Goal: Book appointment/travel/reservation

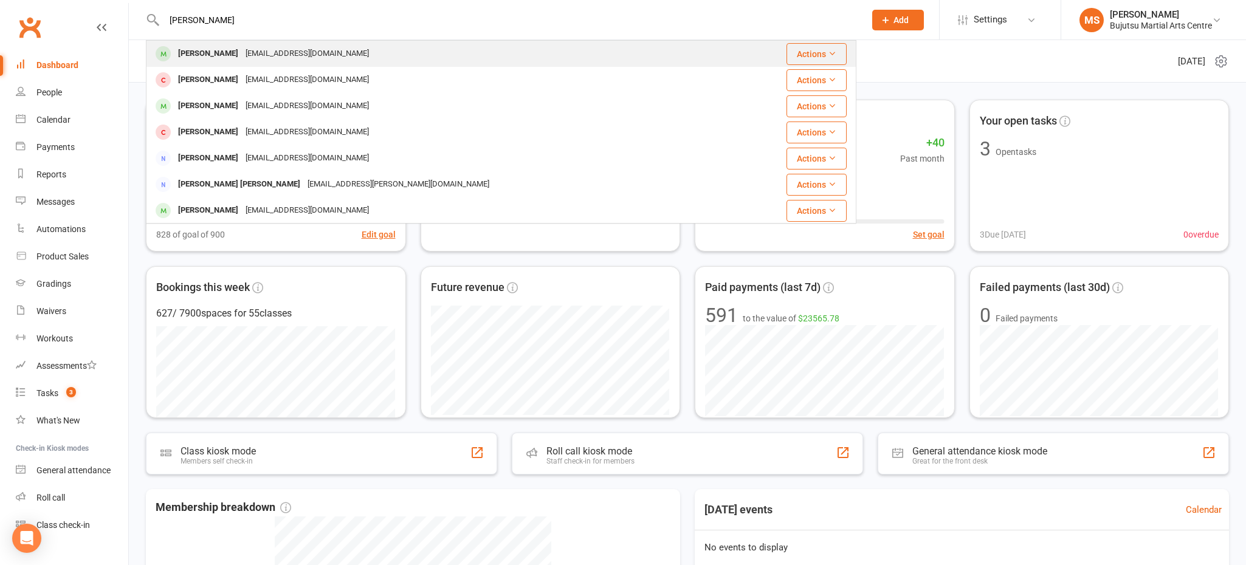
type input "[PERSON_NAME]"
click at [315, 53] on div "[EMAIL_ADDRESS][DOMAIN_NAME]" at bounding box center [307, 54] width 131 height 18
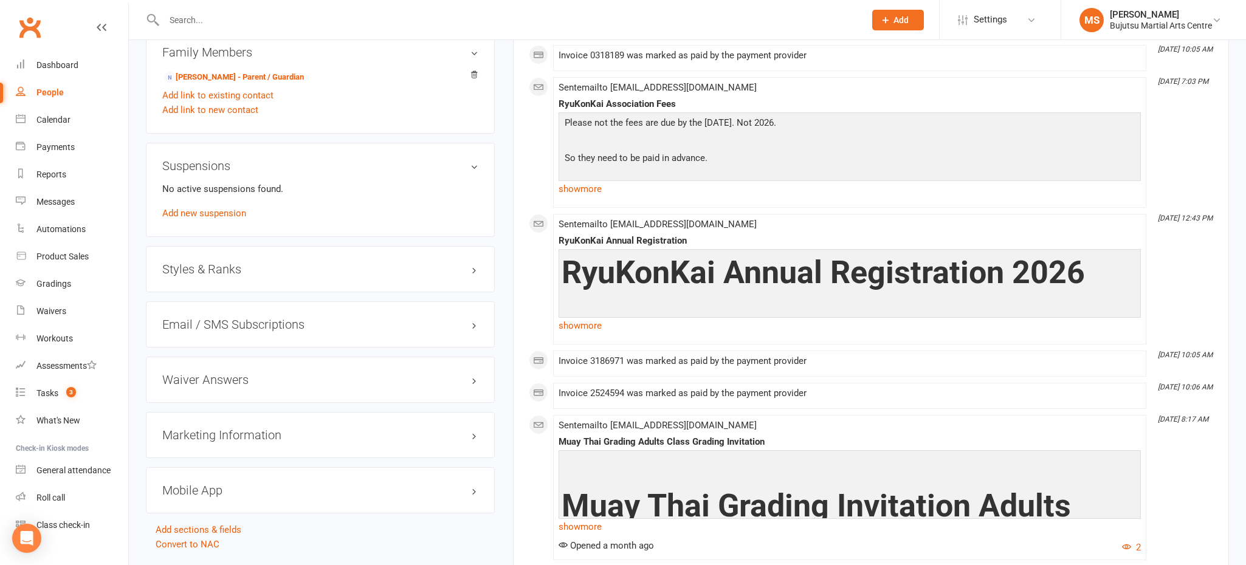
scroll to position [2, 0]
click at [61, 61] on div "Dashboard" at bounding box center [57, 63] width 42 height 10
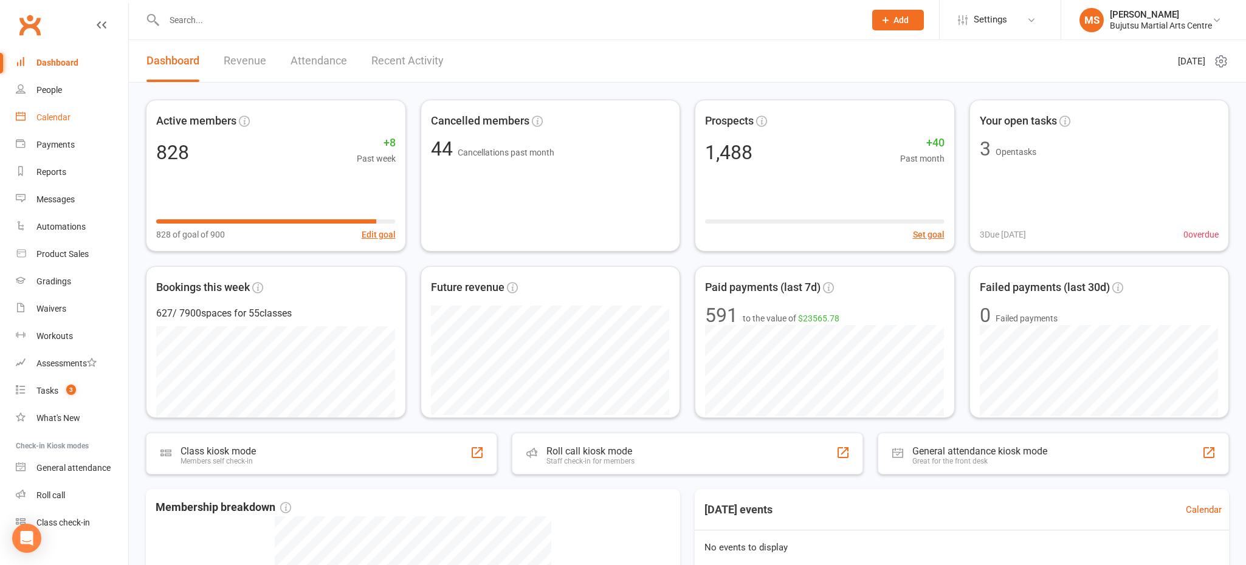
click at [64, 119] on div "Calendar" at bounding box center [53, 117] width 34 height 10
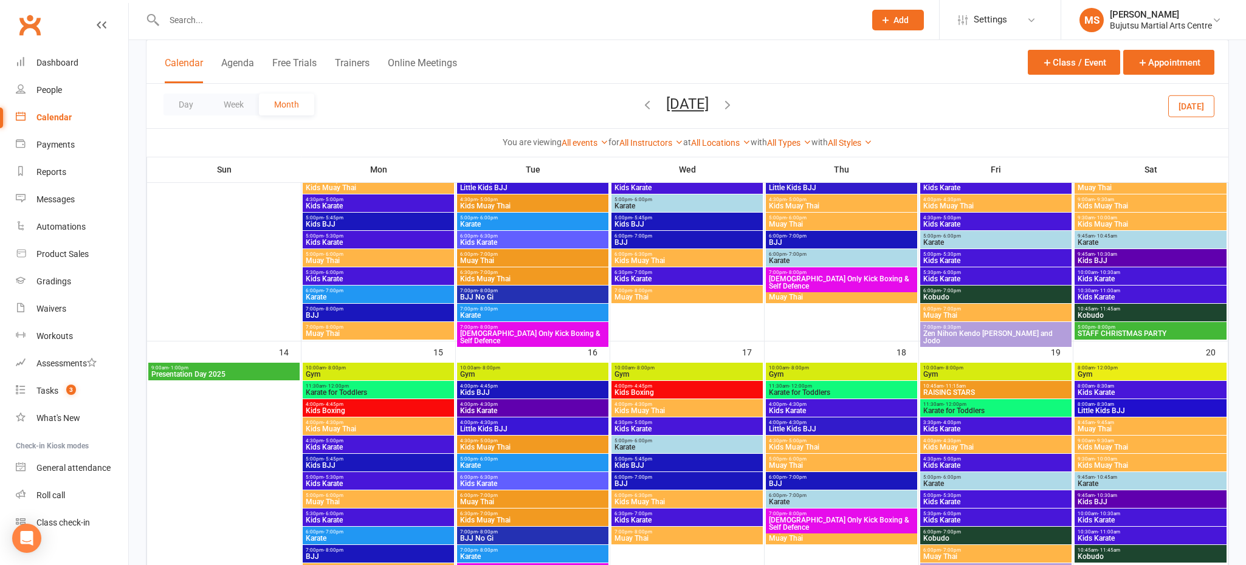
scroll to position [401, 0]
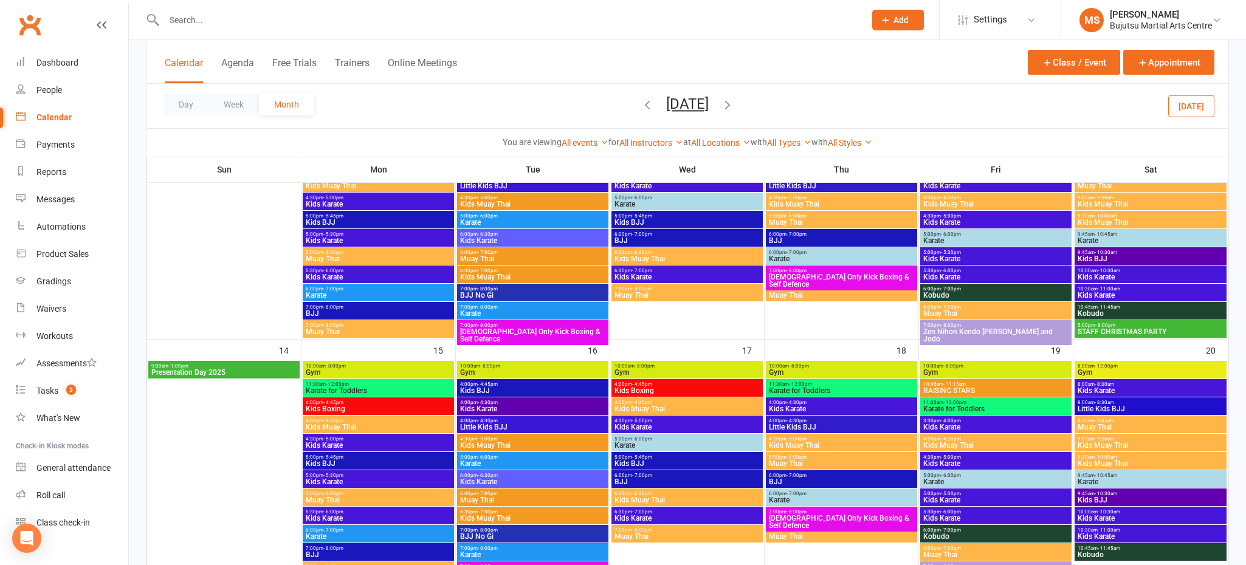
click at [1106, 321] on div "5:00pm - 8:00pm STAFF CHRISTMAS PARTY" at bounding box center [1151, 329] width 152 height 18
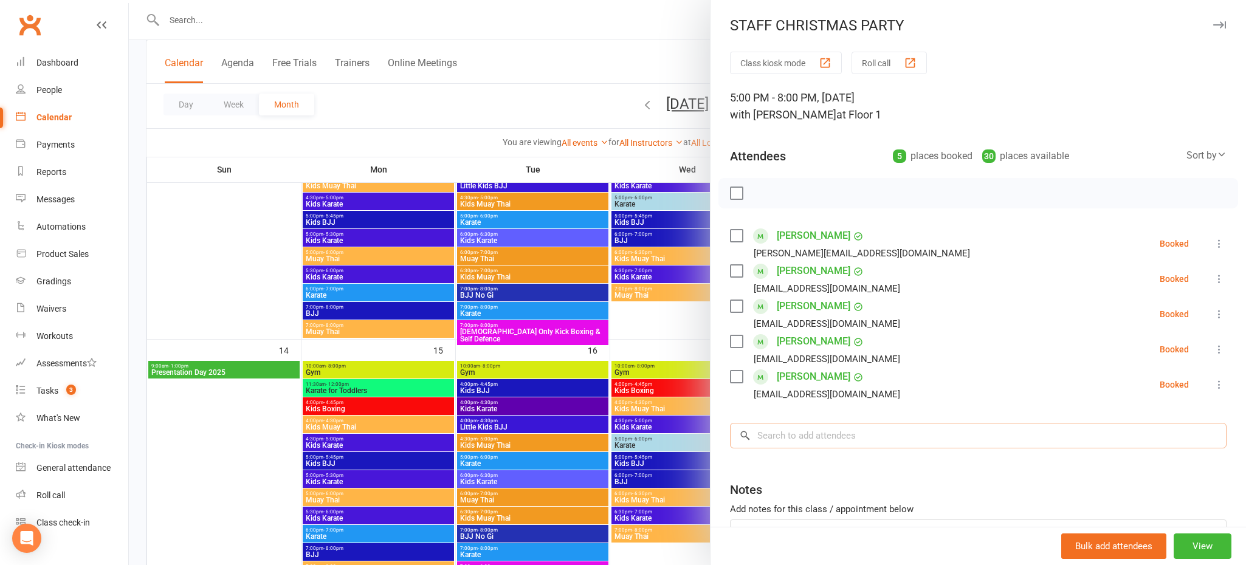
click at [889, 428] on input "search" at bounding box center [978, 436] width 497 height 26
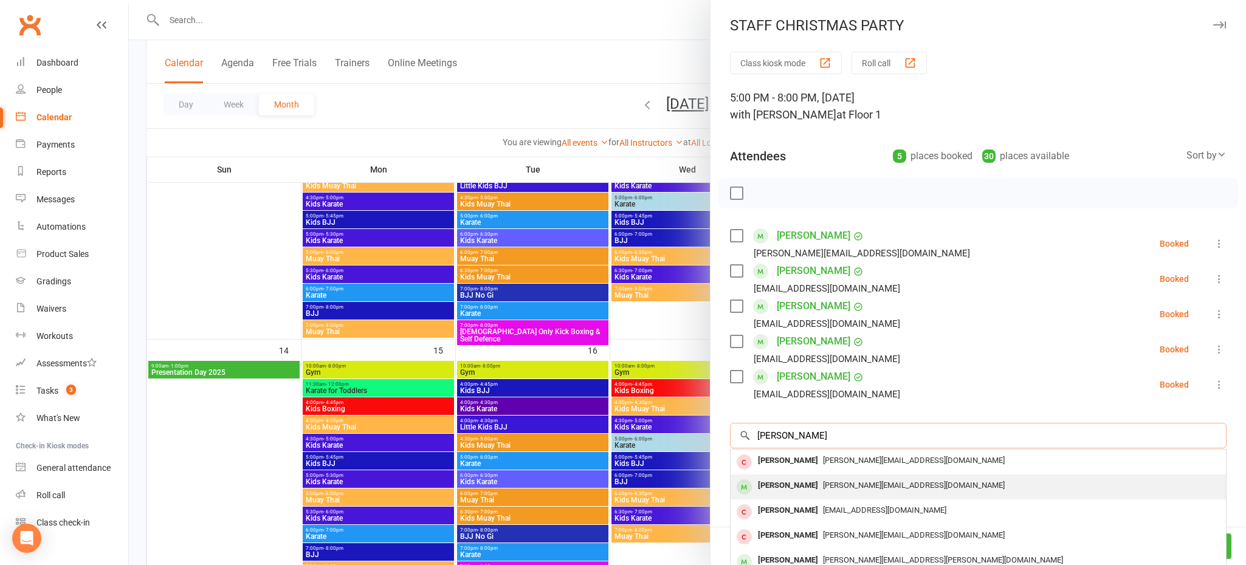
type input "[PERSON_NAME]"
click at [844, 479] on div "[PERSON_NAME][EMAIL_ADDRESS][DOMAIN_NAME]" at bounding box center [979, 486] width 486 height 18
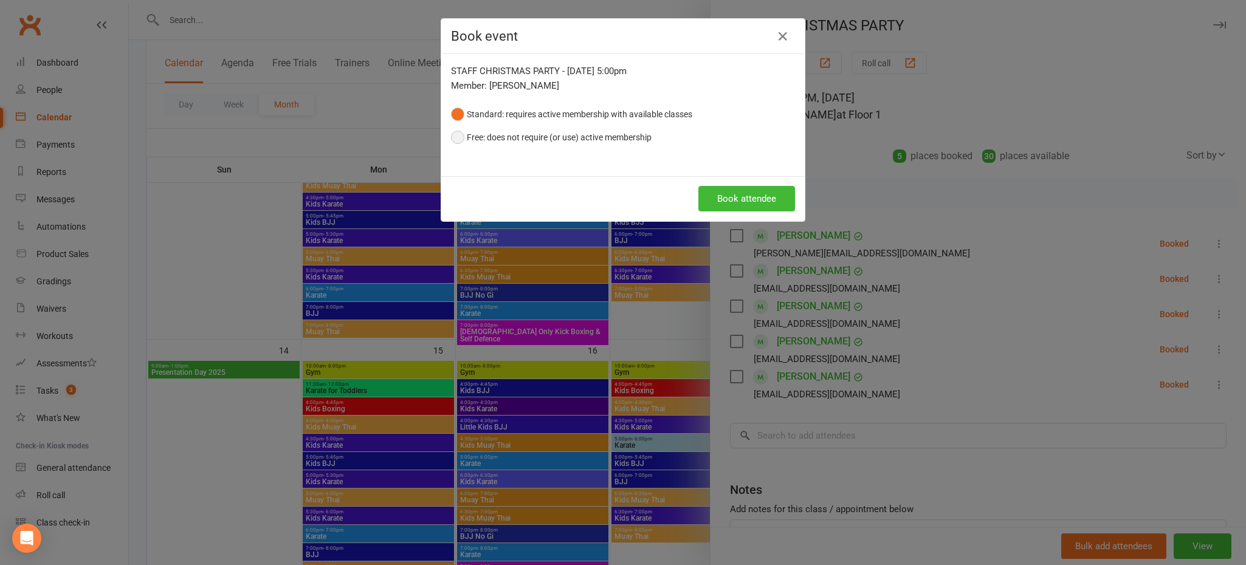
drag, startPoint x: 582, startPoint y: 137, endPoint x: 598, endPoint y: 142, distance: 17.0
click at [582, 137] on button "Free: does not require (or use) active membership" at bounding box center [551, 137] width 201 height 23
click at [734, 194] on button "Book attendee" at bounding box center [746, 199] width 97 height 26
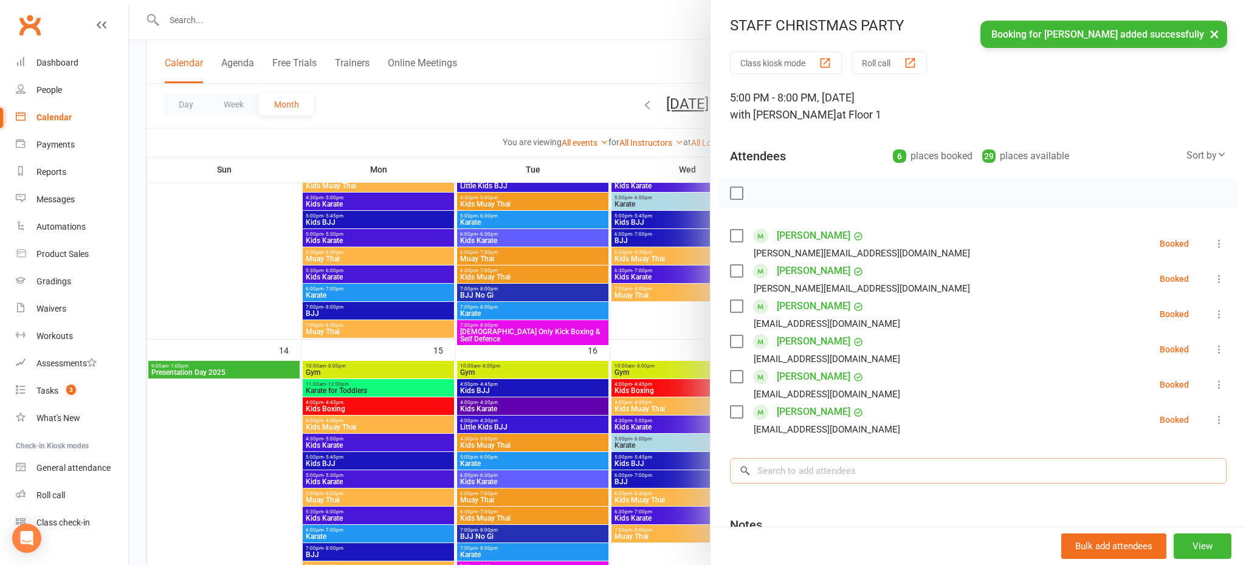
click at [843, 468] on input "search" at bounding box center [978, 471] width 497 height 26
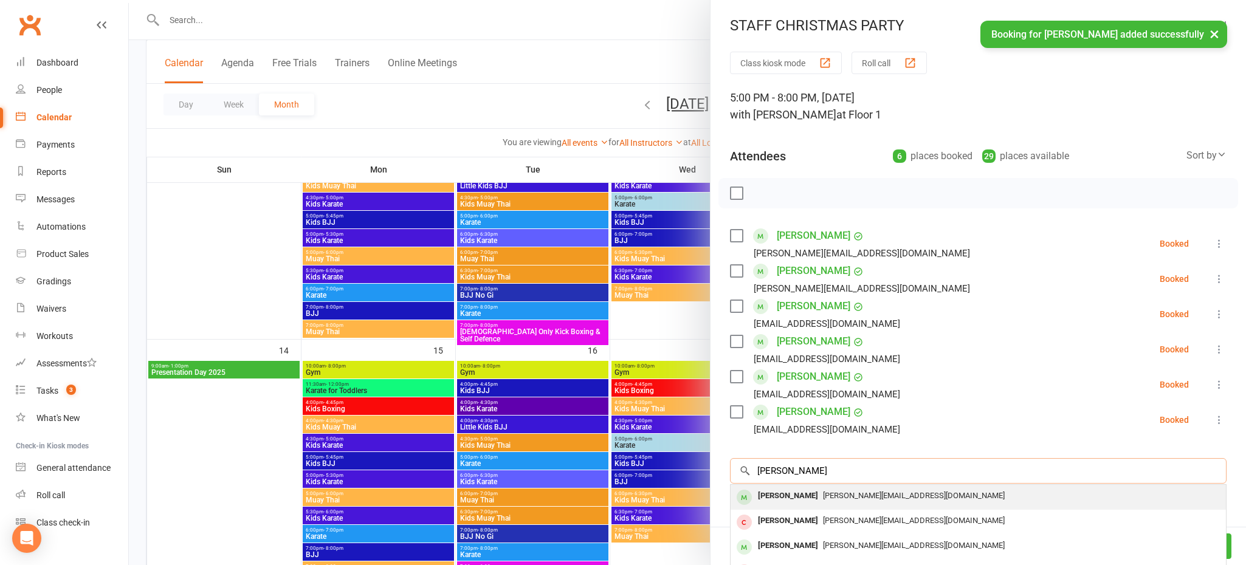
type input "[PERSON_NAME]"
click at [830, 498] on span "[PERSON_NAME][EMAIL_ADDRESS][DOMAIN_NAME]" at bounding box center [914, 495] width 182 height 9
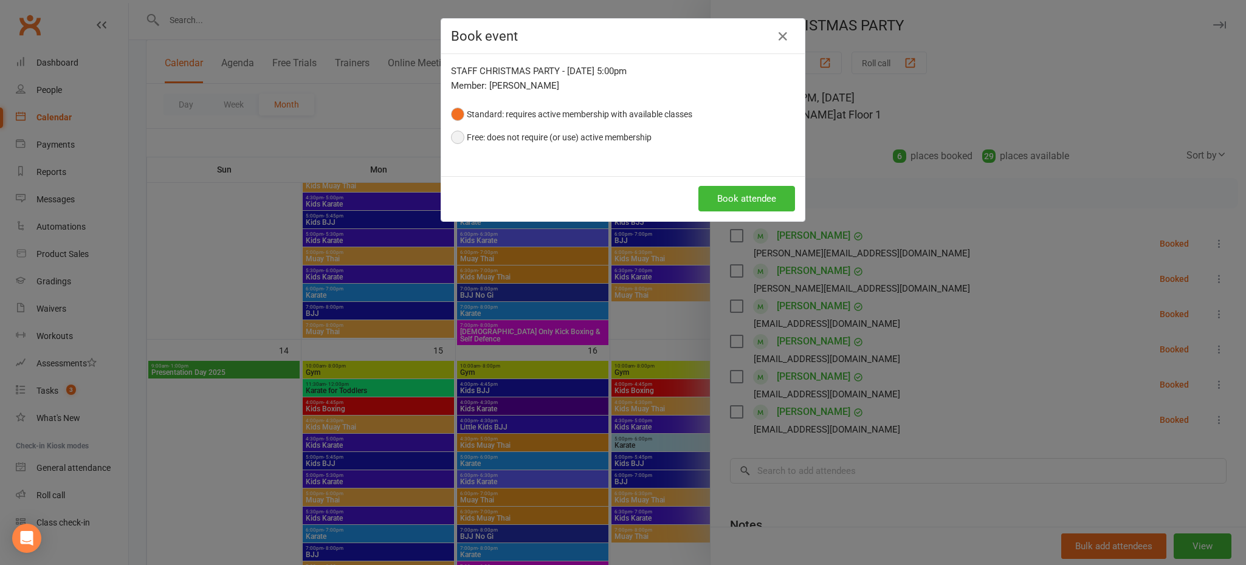
click at [509, 134] on button "Free: does not require (or use) active membership" at bounding box center [551, 137] width 201 height 23
click at [743, 199] on button "Book attendee" at bounding box center [746, 199] width 97 height 26
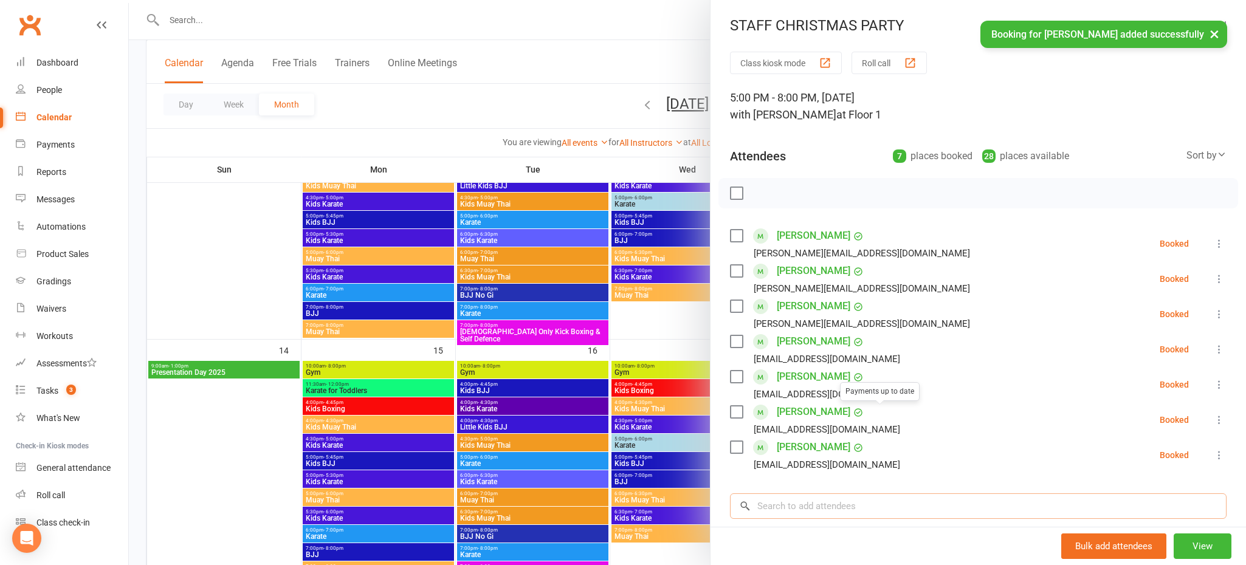
click at [858, 501] on input "search" at bounding box center [978, 507] width 497 height 26
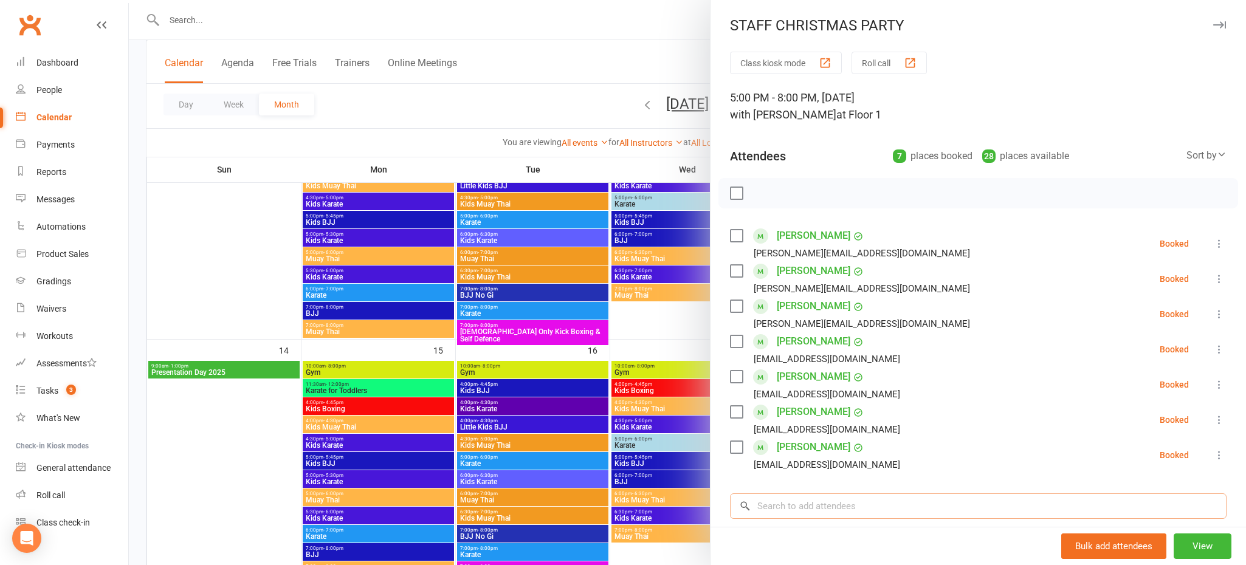
type input "m"
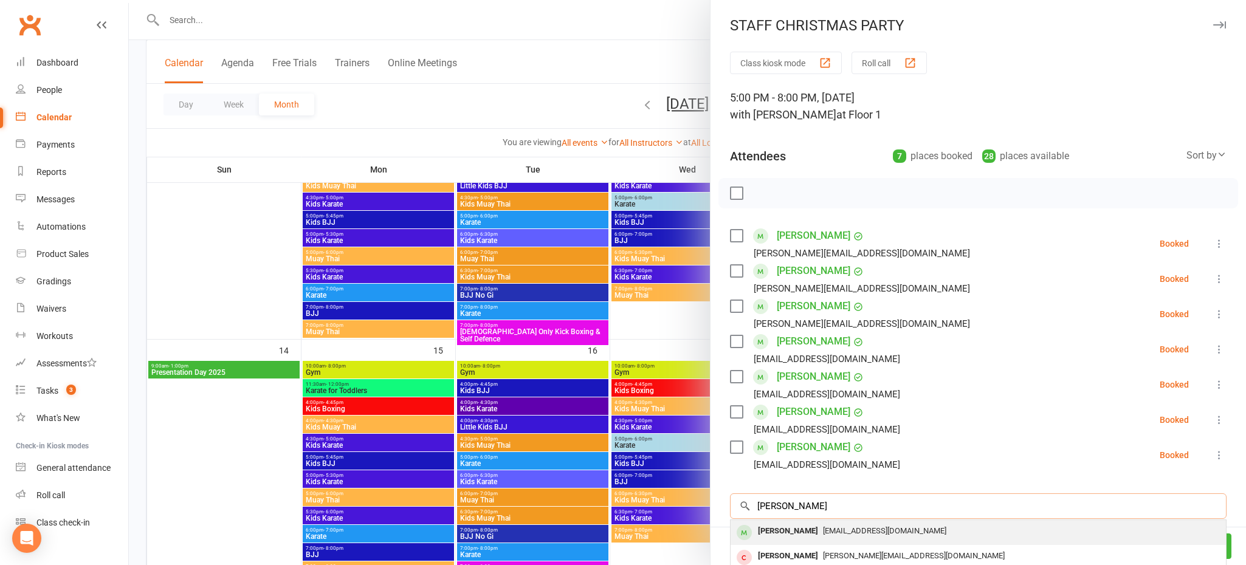
type input "[PERSON_NAME]"
click at [850, 528] on span "[EMAIL_ADDRESS][DOMAIN_NAME]" at bounding box center [884, 530] width 123 height 9
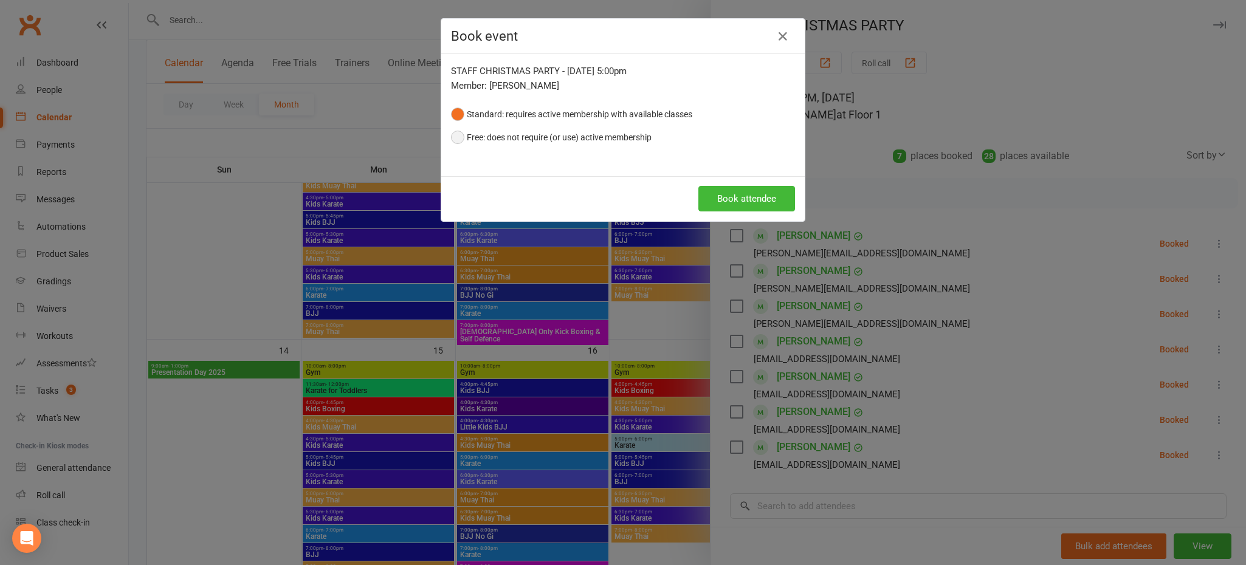
drag, startPoint x: 647, startPoint y: 136, endPoint x: 656, endPoint y: 139, distance: 9.4
click at [647, 136] on button "Free: does not require (or use) active membership" at bounding box center [551, 137] width 201 height 23
click at [753, 186] on button "Book attendee" at bounding box center [746, 199] width 97 height 26
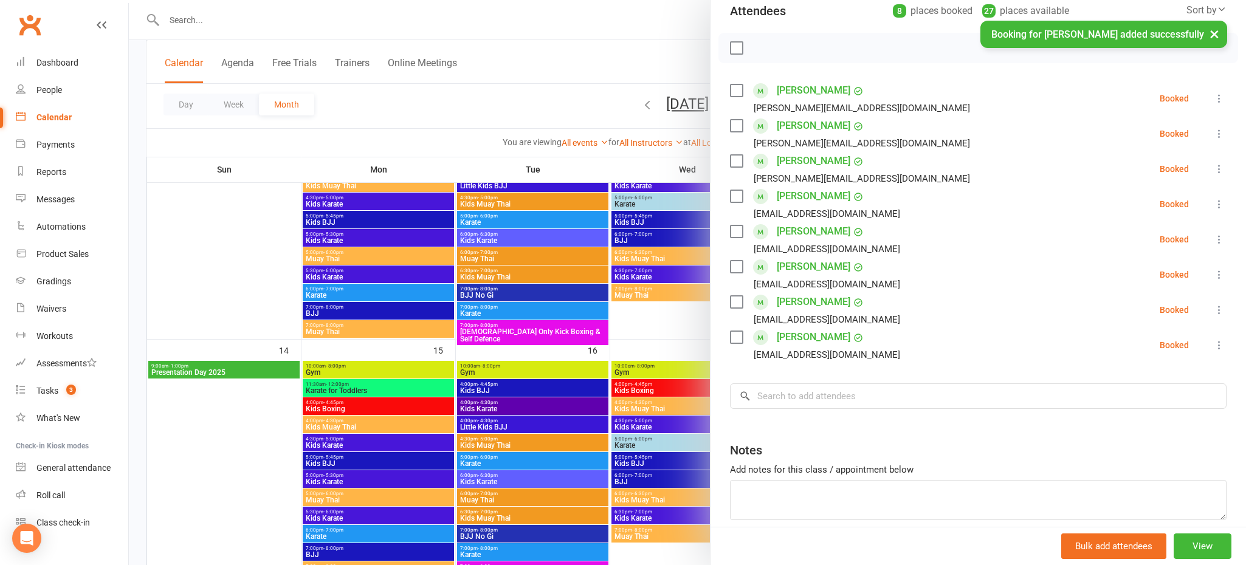
scroll to position [159, 0]
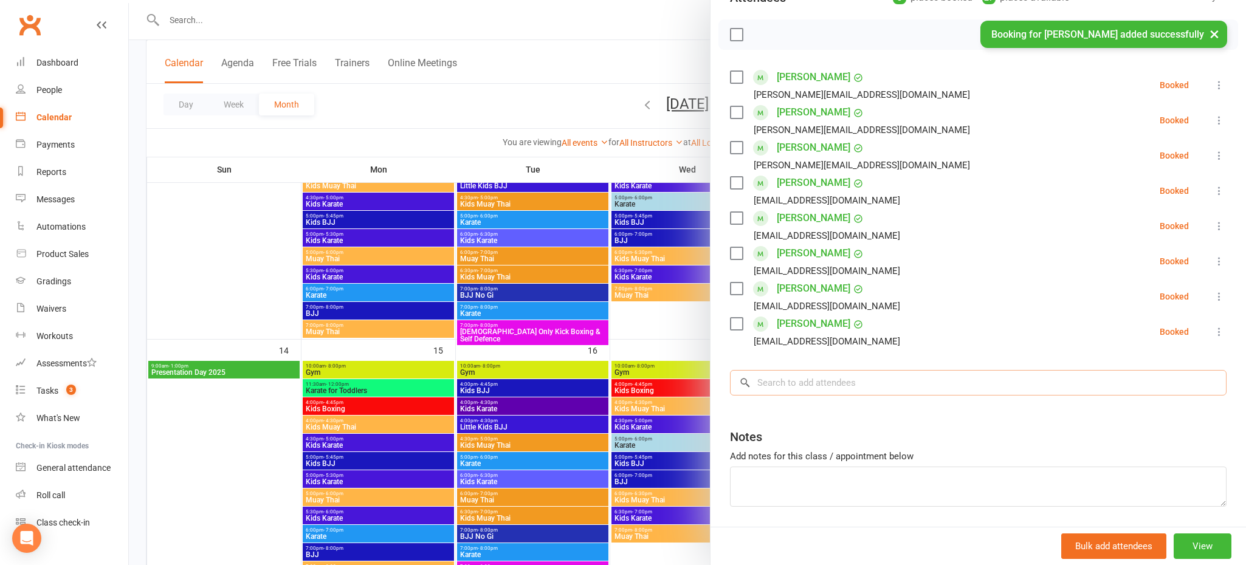
click at [828, 385] on input "search" at bounding box center [978, 383] width 497 height 26
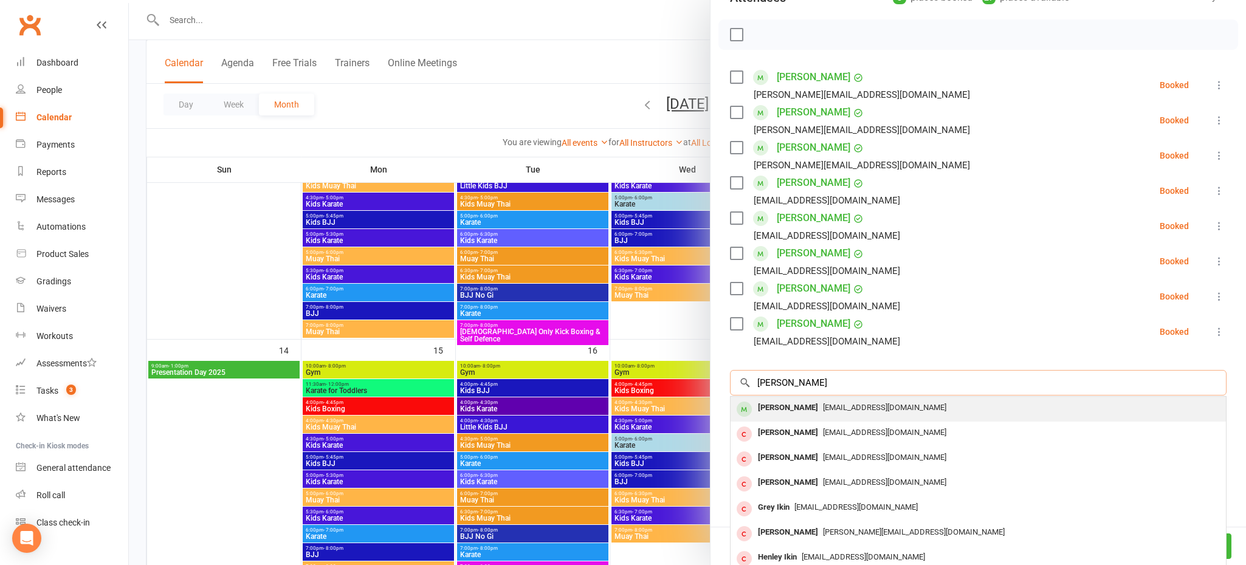
type input "[PERSON_NAME]"
click at [823, 406] on span "[EMAIL_ADDRESS][DOMAIN_NAME]" at bounding box center [884, 407] width 123 height 9
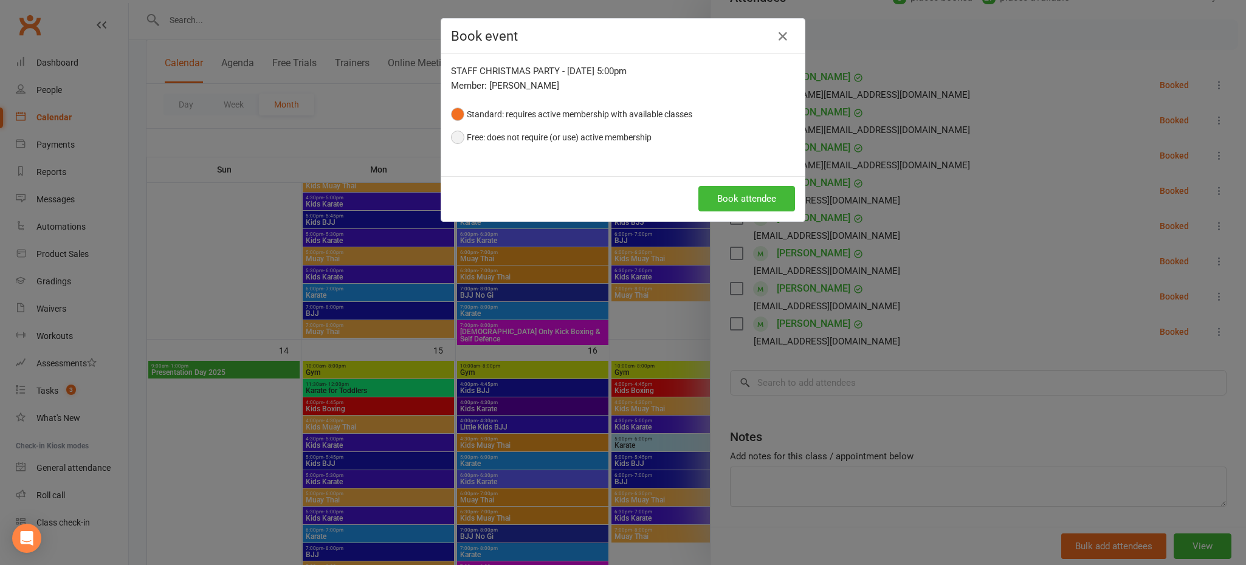
click at [513, 133] on button "Free: does not require (or use) active membership" at bounding box center [551, 137] width 201 height 23
click at [751, 201] on button "Book attendee" at bounding box center [746, 199] width 97 height 26
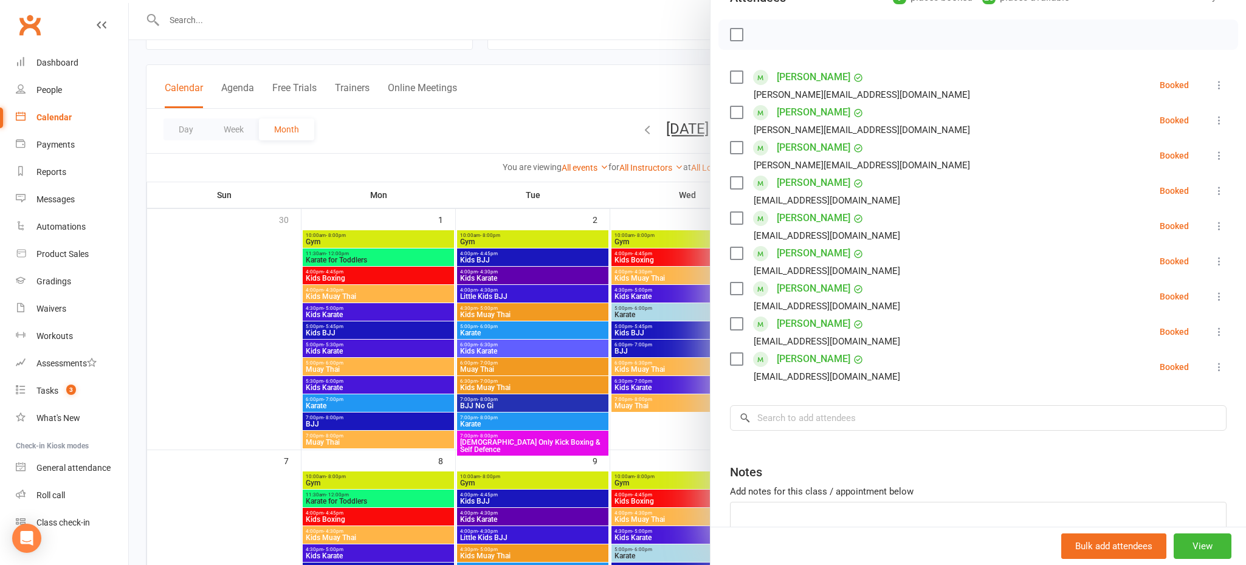
scroll to position [0, 0]
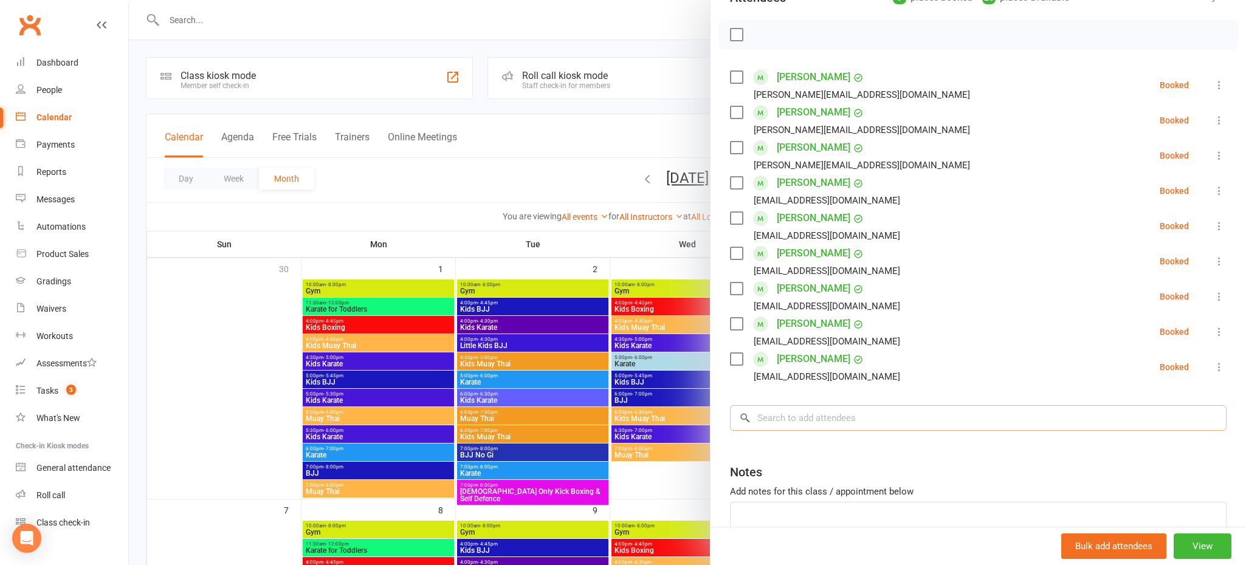
click at [857, 414] on input "search" at bounding box center [978, 418] width 497 height 26
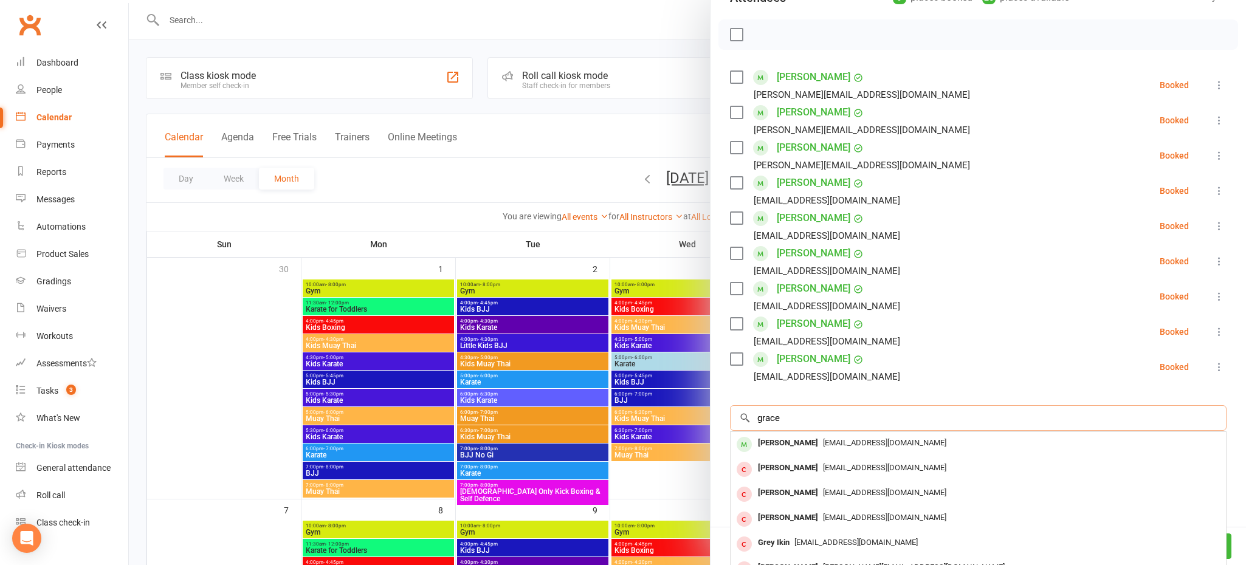
scroll to position [162, 0]
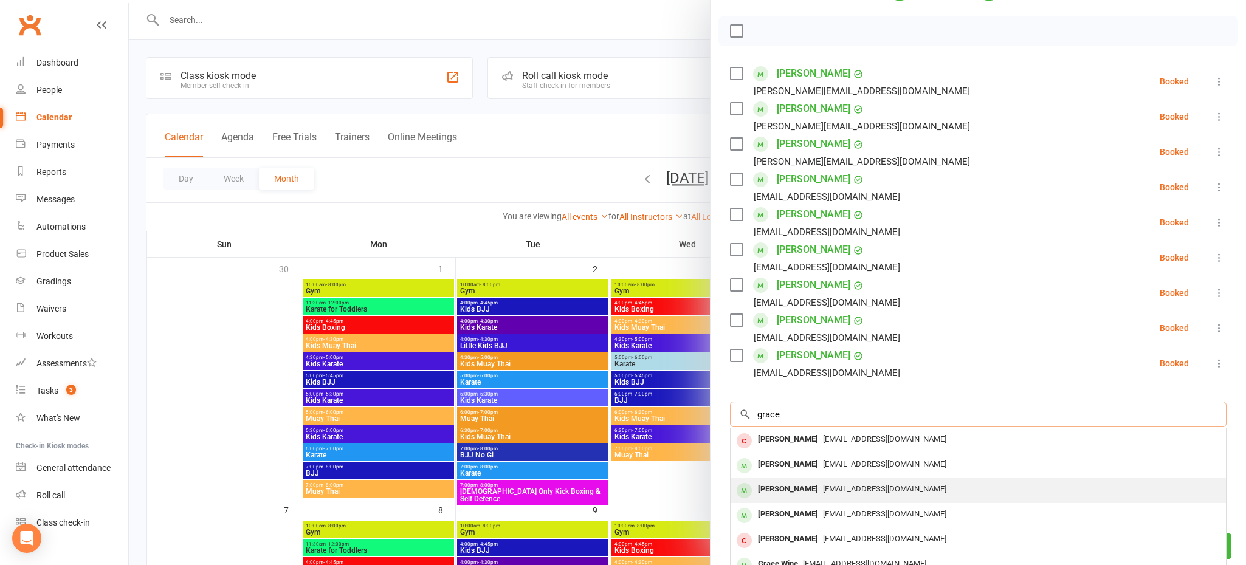
type input "grace"
click at [850, 483] on div "[EMAIL_ADDRESS][DOMAIN_NAME]" at bounding box center [979, 490] width 486 height 18
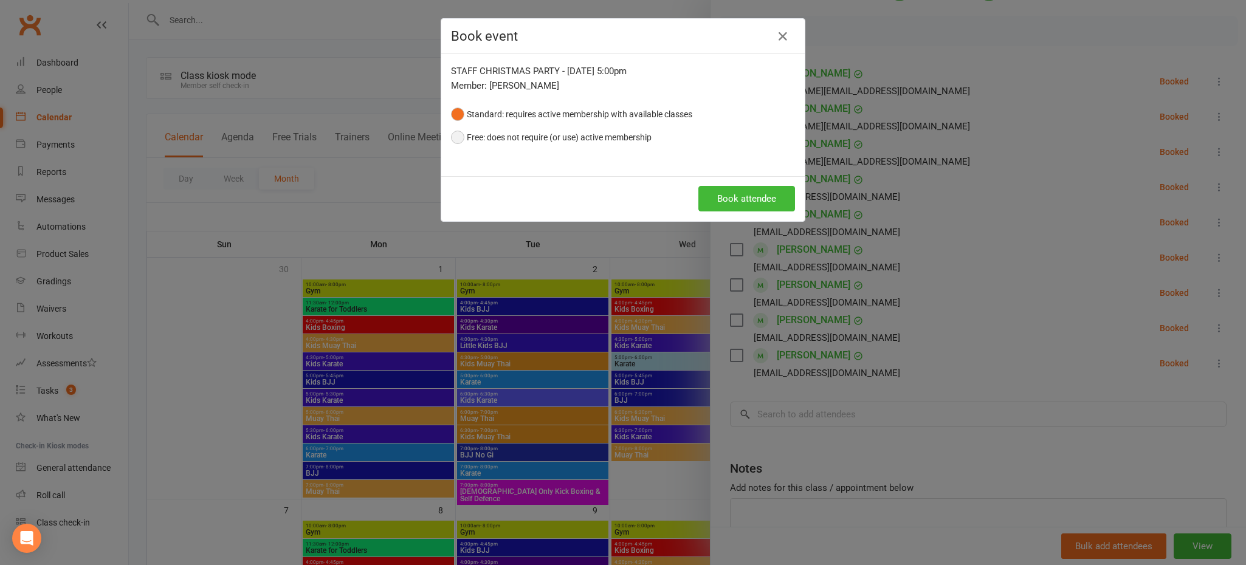
click at [455, 138] on button "Free: does not require (or use) active membership" at bounding box center [551, 137] width 201 height 23
click at [737, 191] on button "Book attendee" at bounding box center [746, 199] width 97 height 26
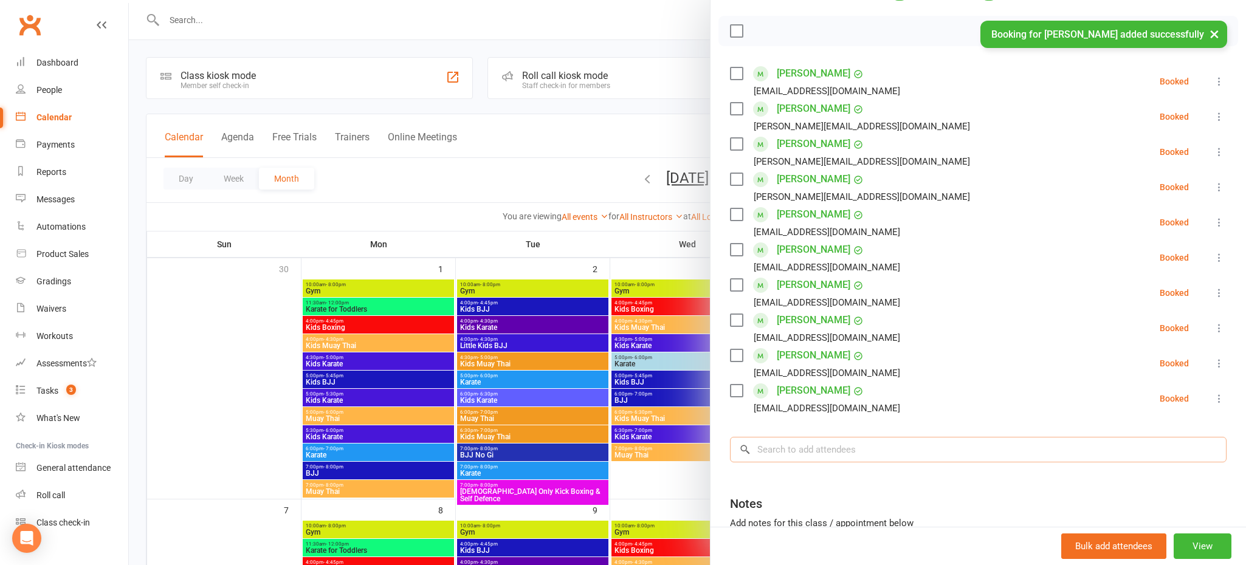
click at [791, 450] on input "search" at bounding box center [978, 450] width 497 height 26
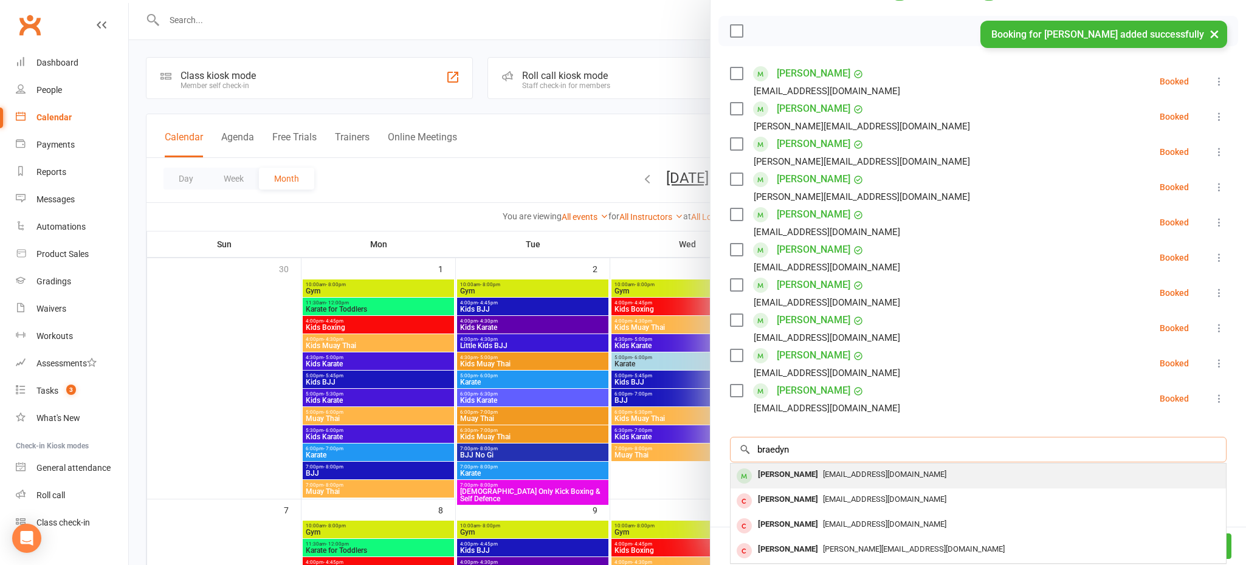
type input "braedyn"
click at [802, 472] on div "[PERSON_NAME]" at bounding box center [788, 475] width 70 height 18
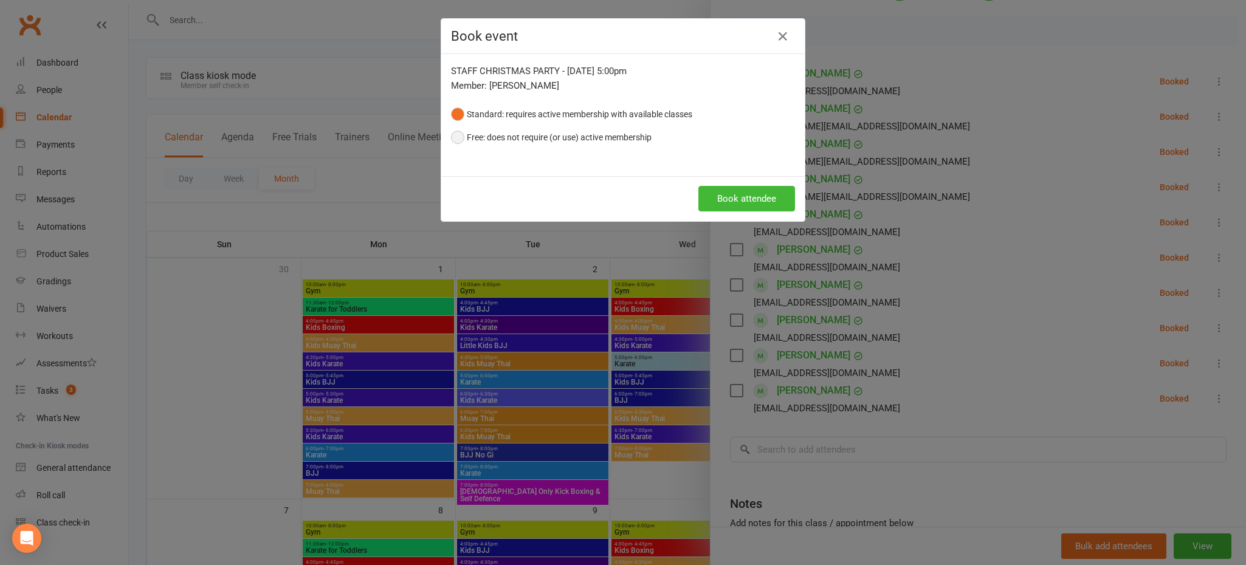
click at [611, 139] on button "Free: does not require (or use) active membership" at bounding box center [551, 137] width 201 height 23
click at [744, 190] on button "Book attendee" at bounding box center [746, 199] width 97 height 26
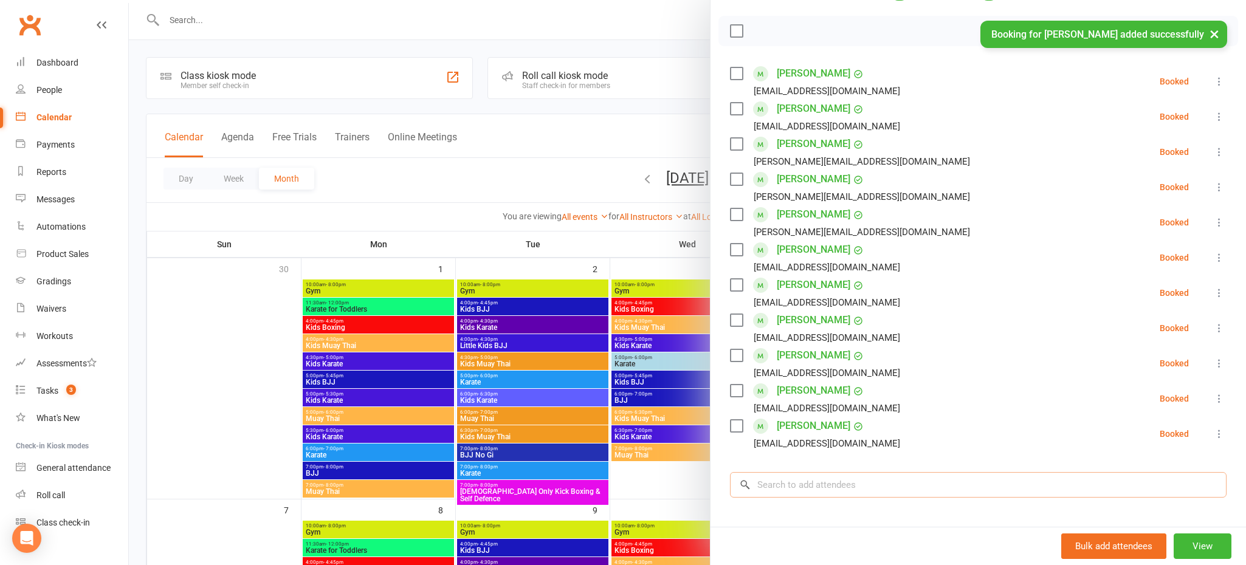
click at [813, 480] on input "search" at bounding box center [978, 485] width 497 height 26
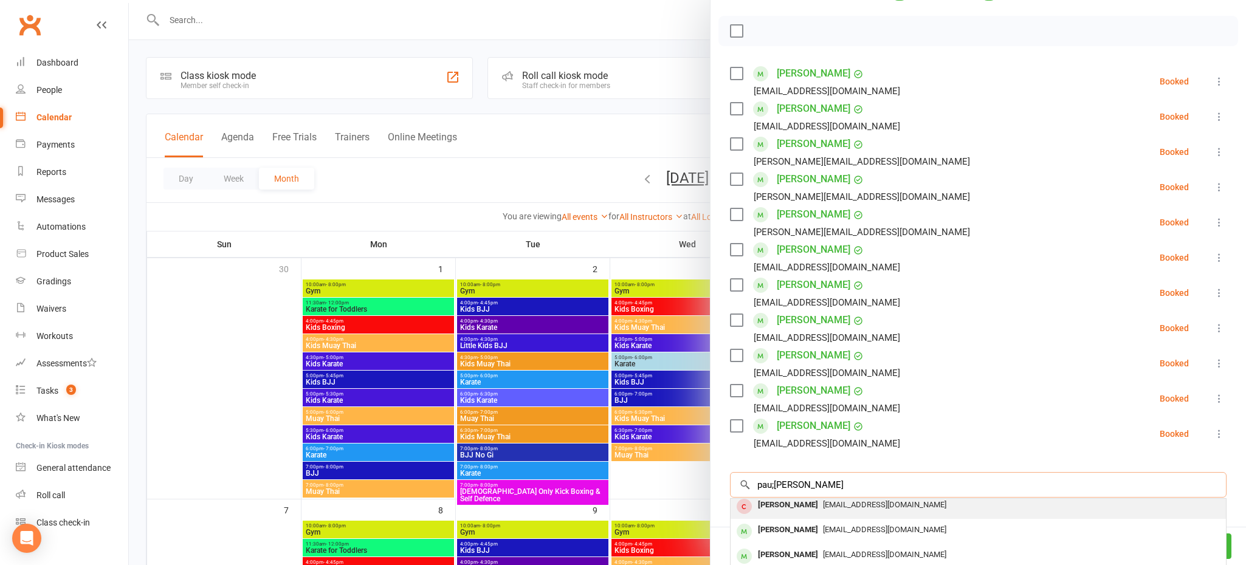
scroll to position [0, 0]
type input "pau;[PERSON_NAME]"
click at [835, 509] on span "[EMAIL_ADDRESS][DOMAIN_NAME]" at bounding box center [884, 509] width 123 height 9
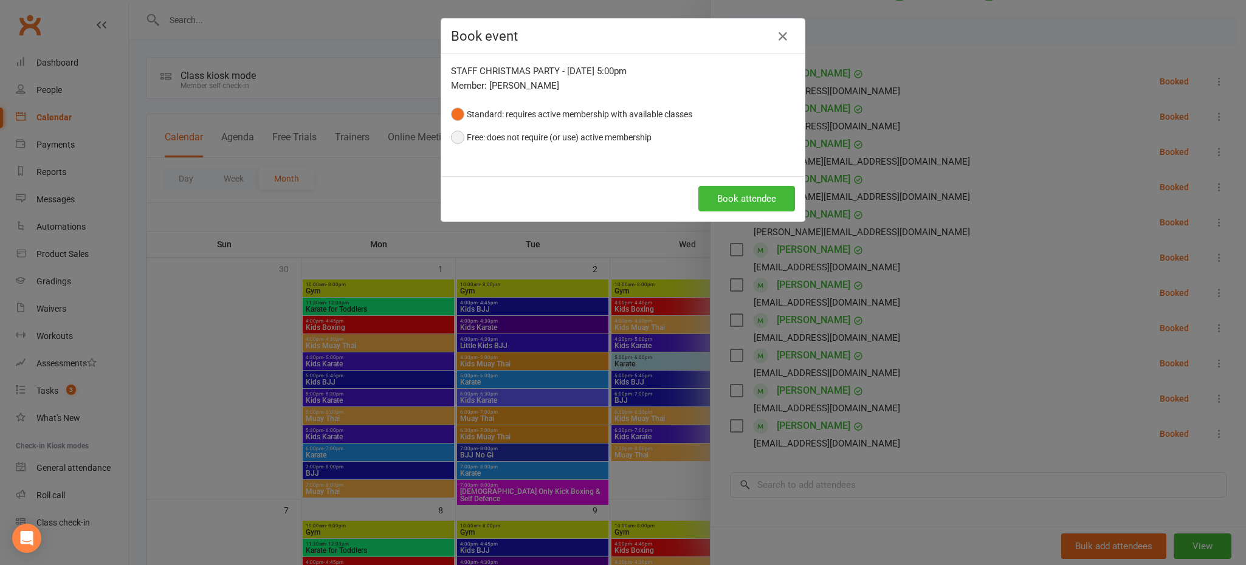
click at [465, 134] on button "Free: does not require (or use) active membership" at bounding box center [551, 137] width 201 height 23
click at [766, 194] on button "Book attendee" at bounding box center [746, 199] width 97 height 26
